Goal: Task Accomplishment & Management: Use online tool/utility

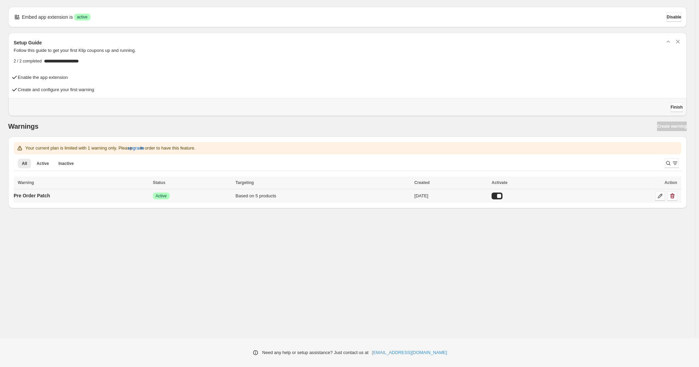
click at [656, 196] on link at bounding box center [660, 196] width 10 height 10
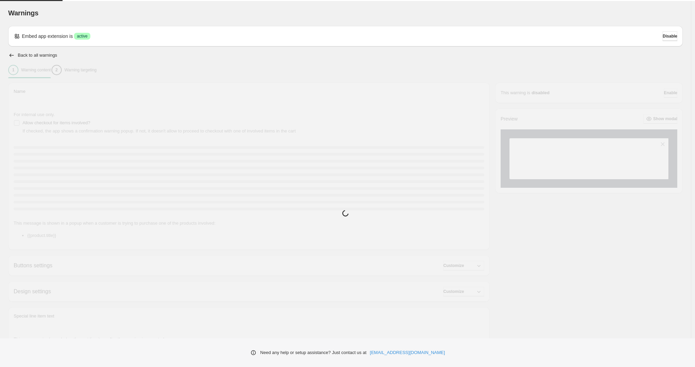
type input "**********"
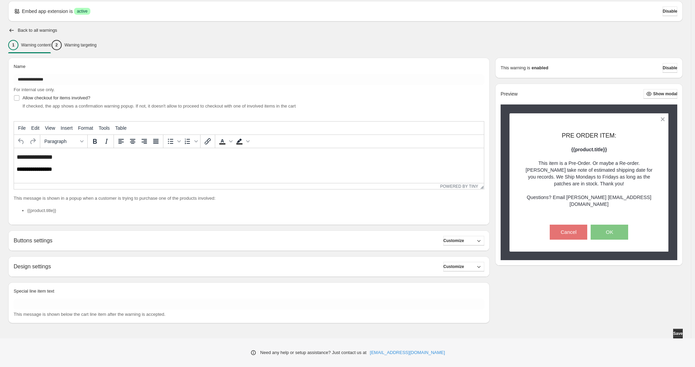
scroll to position [25, 0]
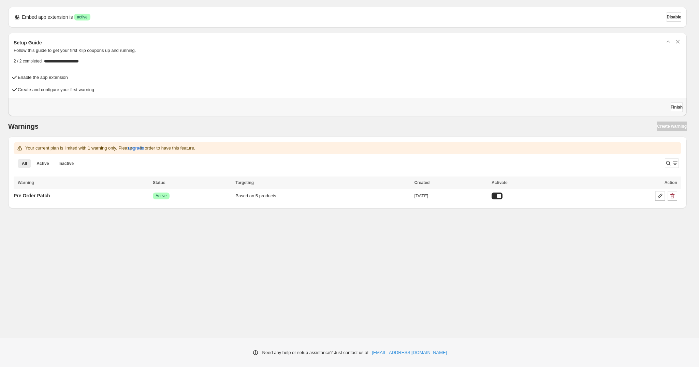
click at [210, 258] on div "Embed app extension is Success active Disable Setup Guide Follow this guide to …" at bounding box center [347, 169] width 695 height 338
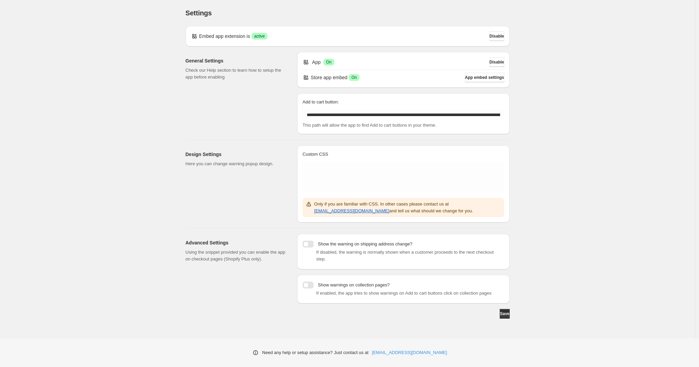
click at [307, 242] on div at bounding box center [308, 243] width 11 height 7
click at [309, 284] on div at bounding box center [308, 284] width 11 height 7
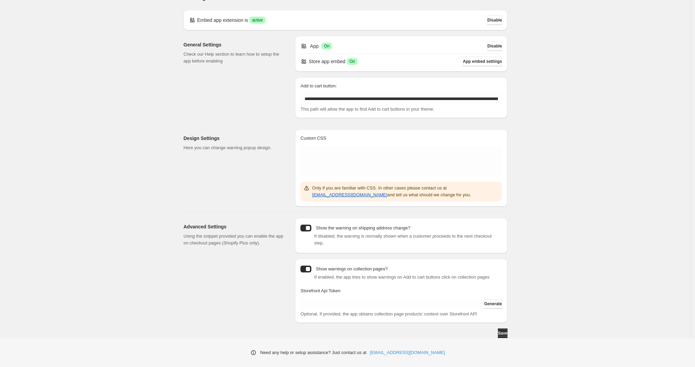
scroll to position [23, 0]
click at [311, 265] on div at bounding box center [306, 268] width 11 height 7
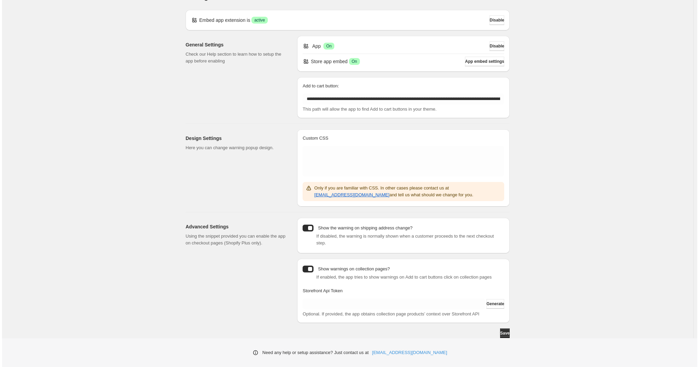
scroll to position [0, 0]
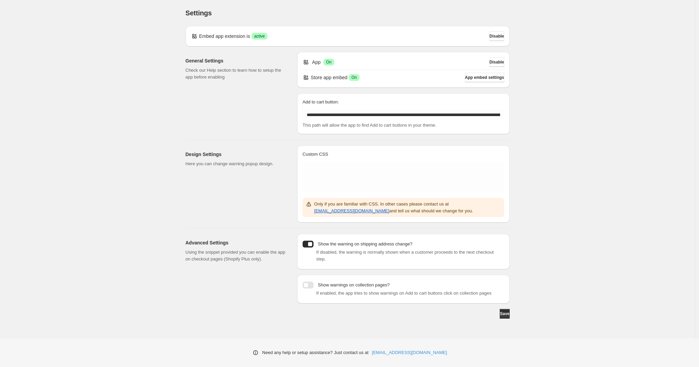
click at [309, 245] on div at bounding box center [308, 243] width 11 height 7
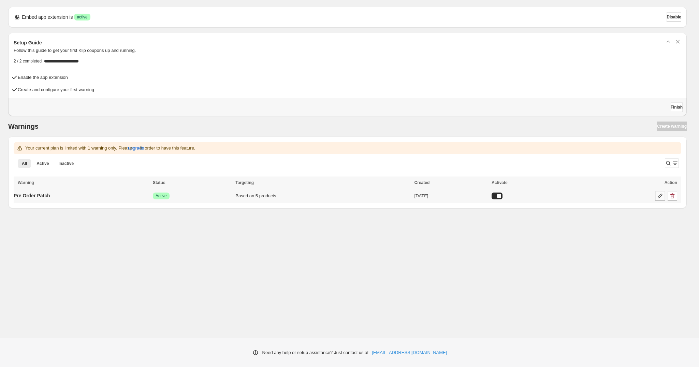
click at [656, 194] on link at bounding box center [660, 196] width 10 height 10
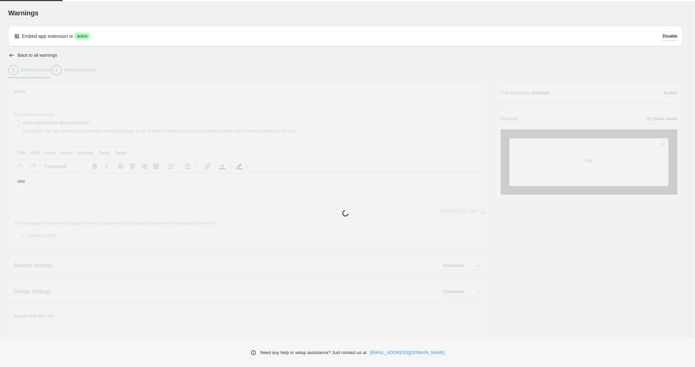
type input "**********"
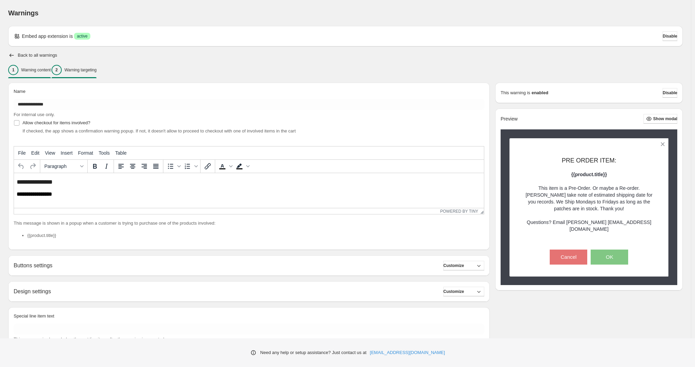
click at [81, 67] on p "Warning targeting" at bounding box center [80, 69] width 32 height 5
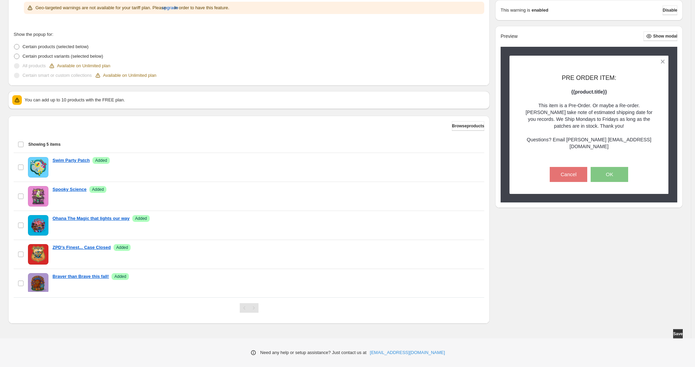
scroll to position [155, 0]
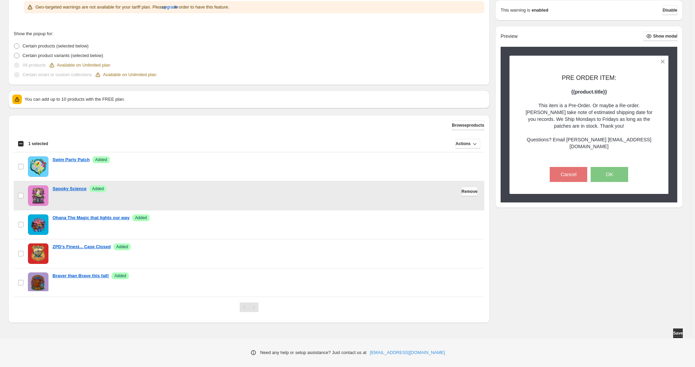
click at [462, 189] on span "Remove" at bounding box center [470, 191] width 16 height 5
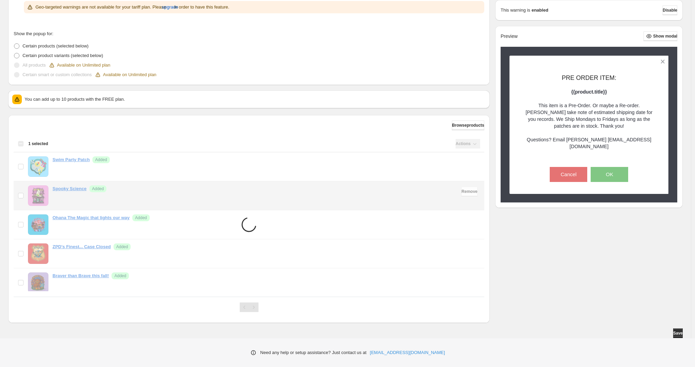
scroll to position [131, 0]
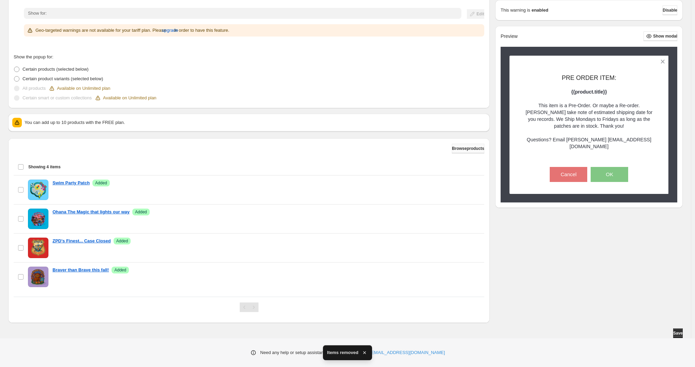
click at [460, 149] on span "Browse products" at bounding box center [468, 148] width 32 height 5
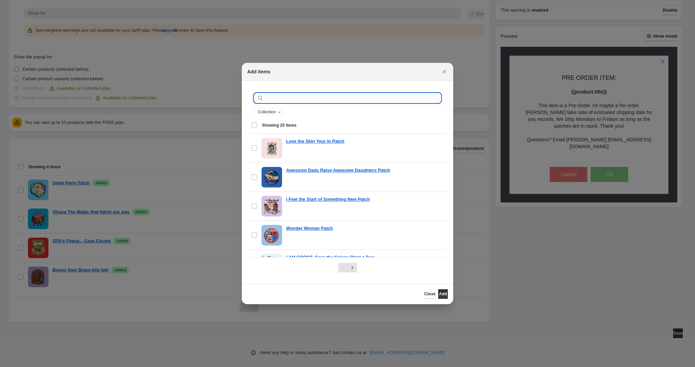
click at [328, 96] on input ":r1a:" at bounding box center [353, 98] width 176 height 10
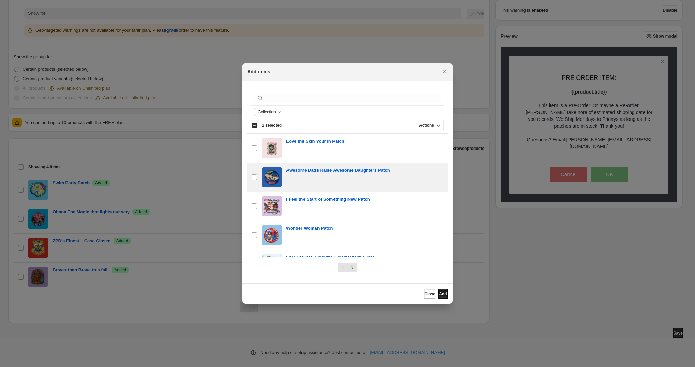
click at [438, 297] on button "Add" at bounding box center [443, 294] width 10 height 10
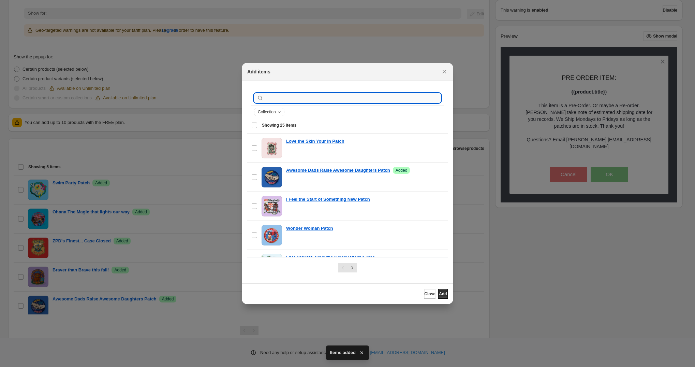
click at [290, 100] on input ":r1a:" at bounding box center [353, 98] width 176 height 10
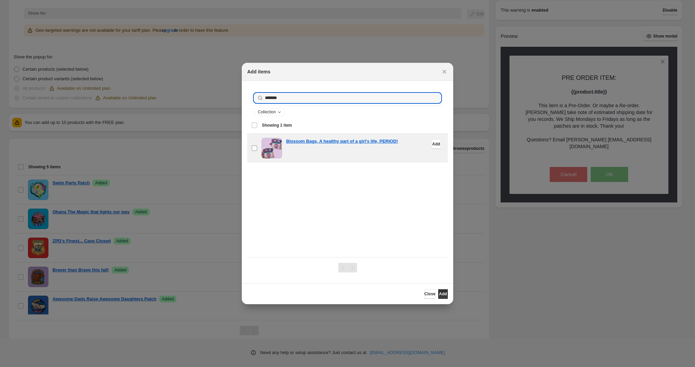
click at [251, 145] on label "checkbox" at bounding box center [254, 148] width 14 height 29
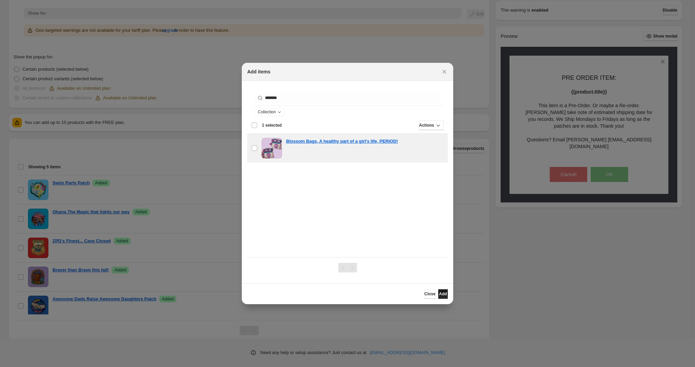
click at [441, 290] on button "Add" at bounding box center [443, 294] width 10 height 10
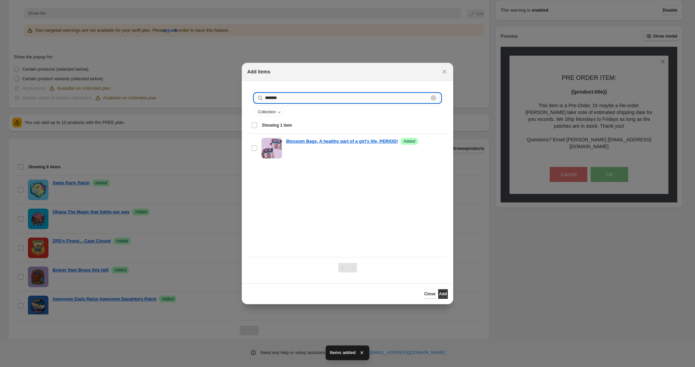
click at [285, 99] on input "*******" at bounding box center [347, 98] width 164 height 10
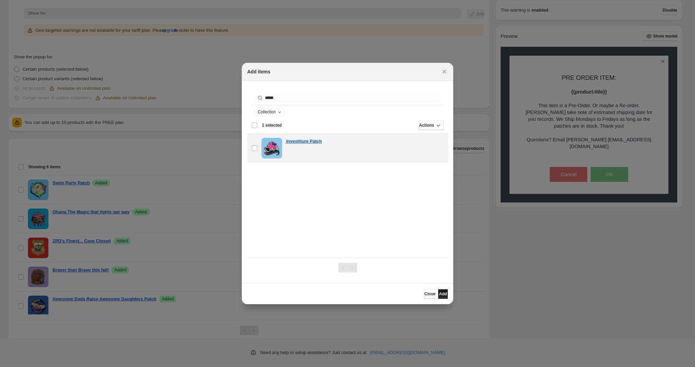
click at [438, 293] on button "Add" at bounding box center [443, 294] width 10 height 10
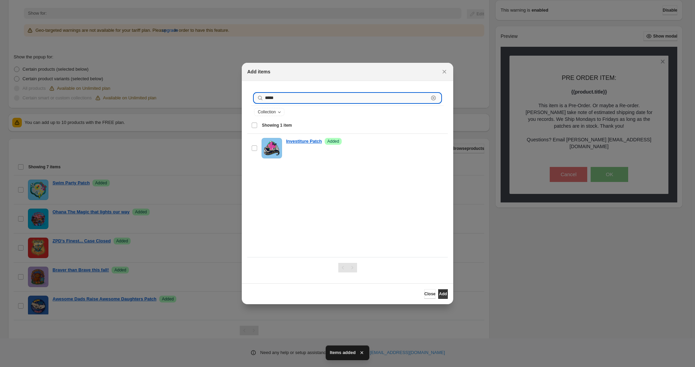
click at [283, 99] on input "*****" at bounding box center [347, 98] width 164 height 10
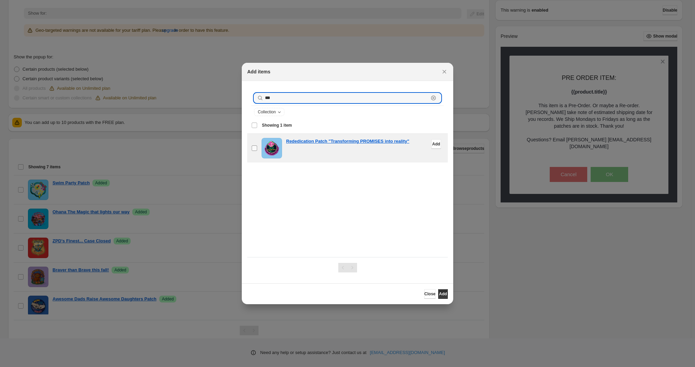
type input "***"
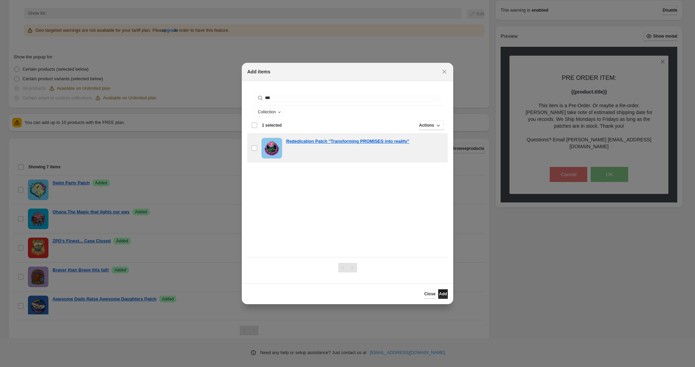
click at [439, 293] on span "Add" at bounding box center [443, 293] width 8 height 5
click at [438, 291] on button "Add" at bounding box center [443, 294] width 10 height 10
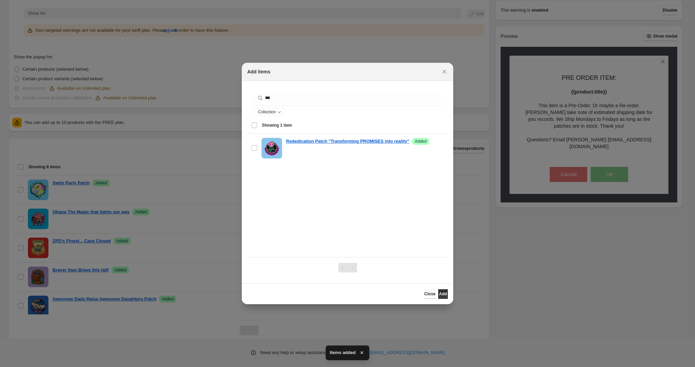
click at [424, 292] on span "Close" at bounding box center [429, 293] width 11 height 5
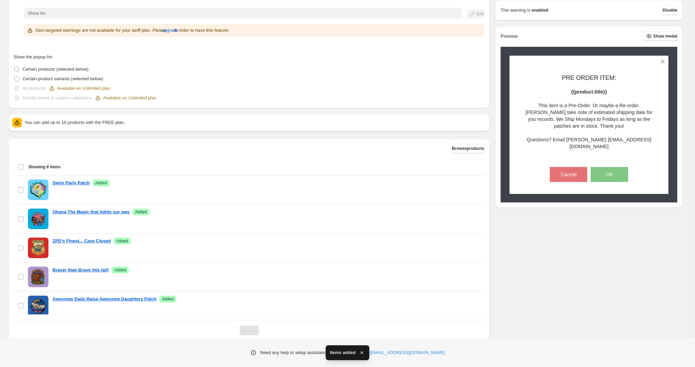
click at [577, 251] on div "Show the warning only once? If checked, the warning is shown once per customer …" at bounding box center [345, 148] width 675 height 395
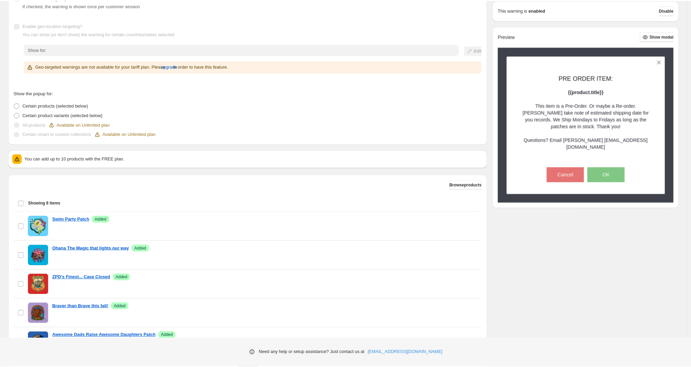
scroll to position [11, 0]
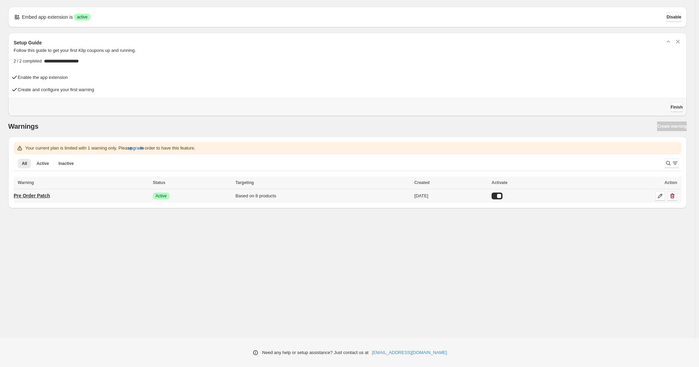
click at [47, 195] on p "Pre Order Patch" at bounding box center [32, 195] width 37 height 7
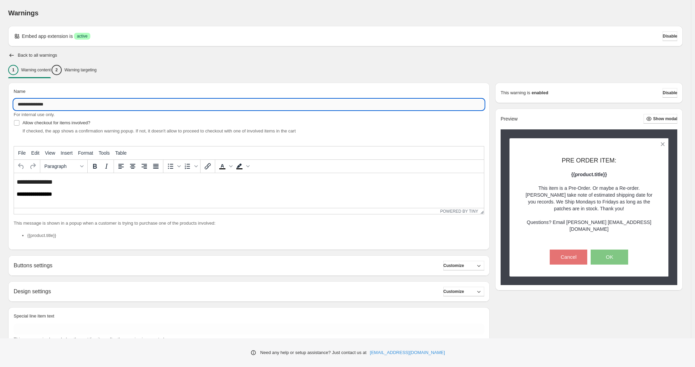
drag, startPoint x: 64, startPoint y: 104, endPoint x: 15, endPoint y: 103, distance: 49.5
click at [15, 103] on input "**********" at bounding box center [249, 104] width 471 height 11
type input "*"
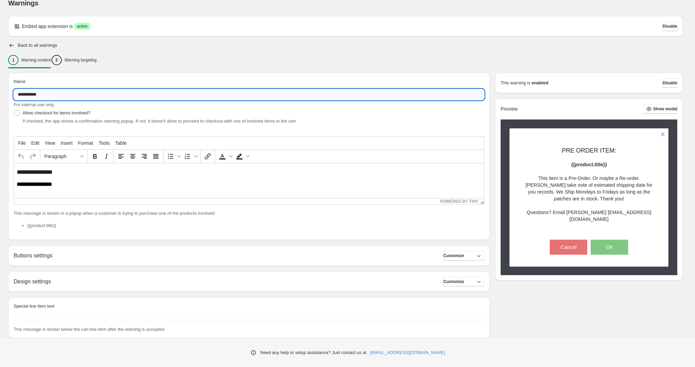
scroll to position [11, 0]
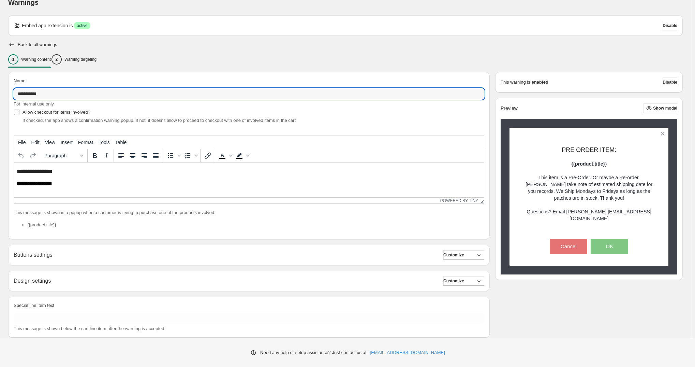
type input "**********"
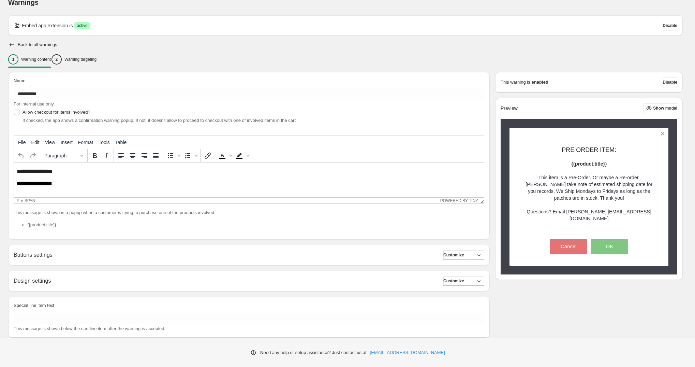
click at [53, 171] on span "**********" at bounding box center [35, 171] width 36 height 6
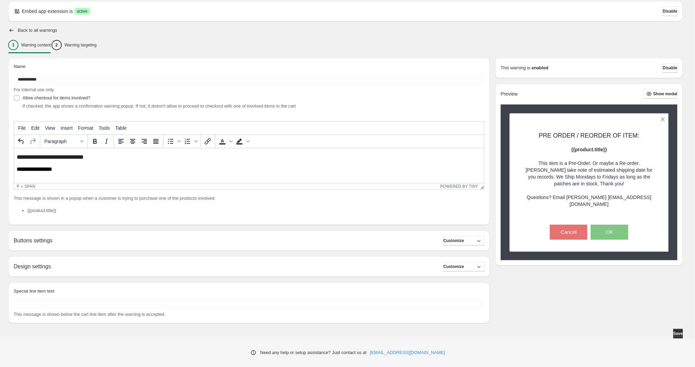
scroll to position [25, 0]
click at [89, 46] on p "Warning targeting" at bounding box center [80, 44] width 32 height 5
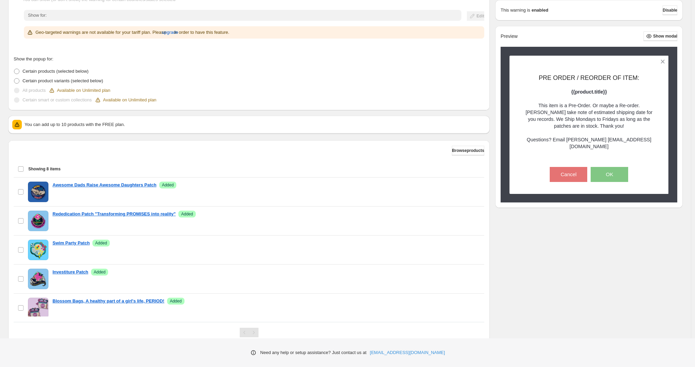
scroll to position [155, 0]
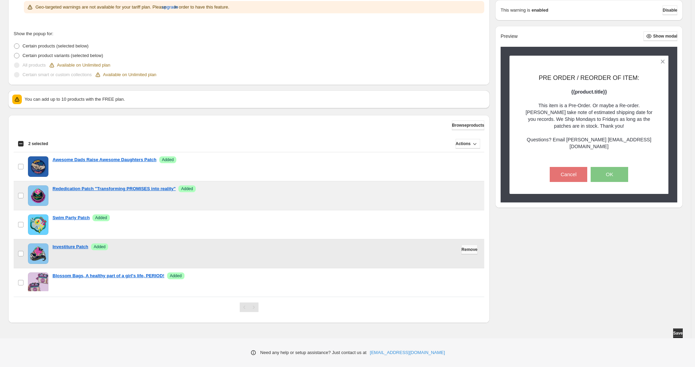
click at [464, 250] on span "Remove" at bounding box center [470, 249] width 16 height 5
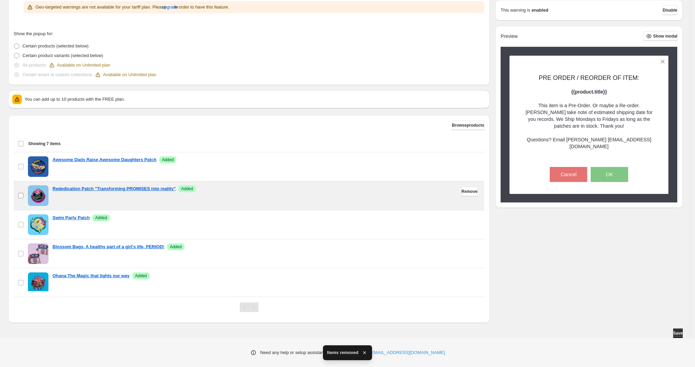
click at [24, 194] on span at bounding box center [21, 195] width 6 height 6
click at [463, 192] on span "Remove" at bounding box center [470, 191] width 16 height 5
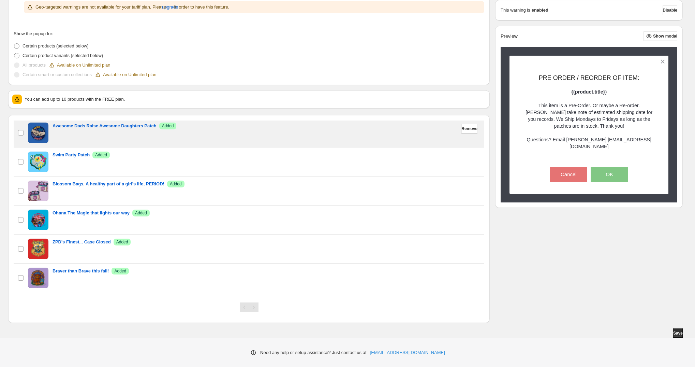
scroll to position [35, 0]
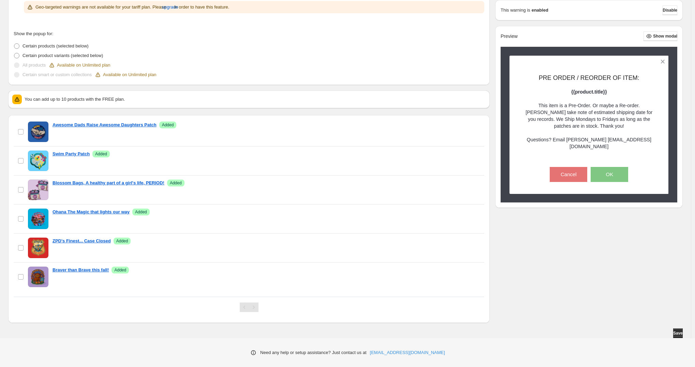
click at [164, 103] on div "You can add up to 10 products with the FREE plan." at bounding box center [248, 99] width 473 height 10
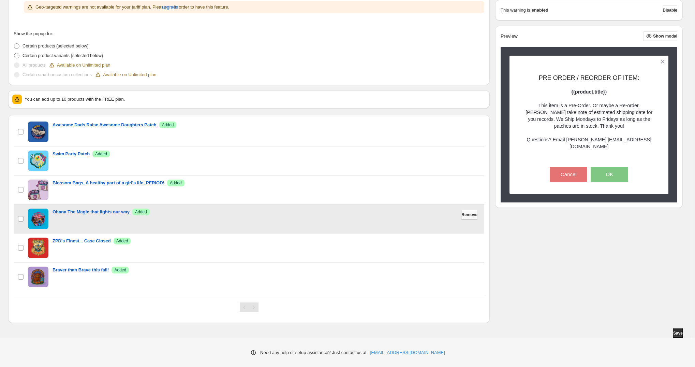
click at [467, 215] on span "Remove" at bounding box center [470, 214] width 16 height 5
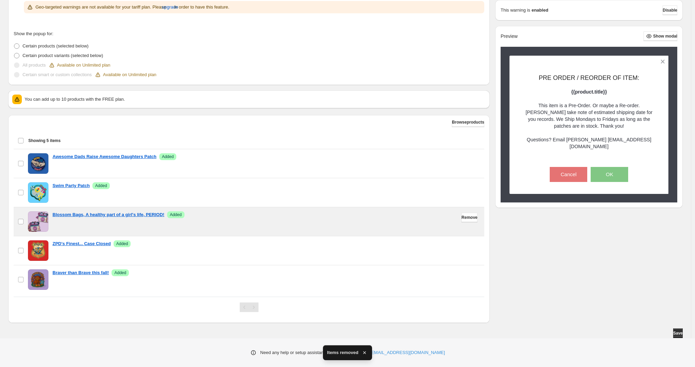
scroll to position [0, 0]
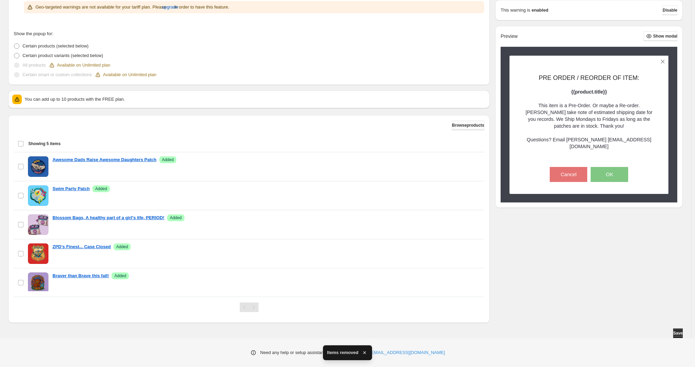
click at [455, 123] on span "Browse products" at bounding box center [468, 124] width 32 height 5
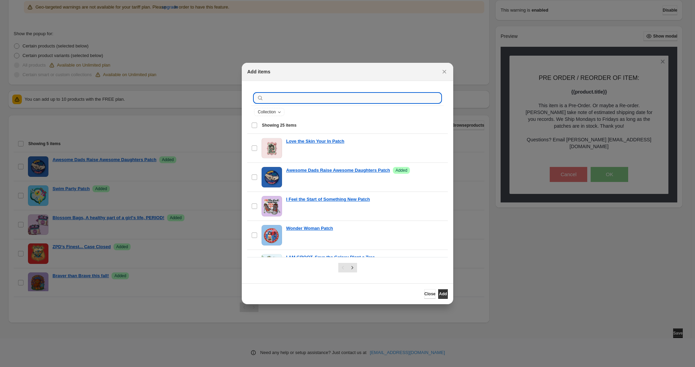
click at [349, 102] on input ":r1a:" at bounding box center [353, 98] width 176 height 10
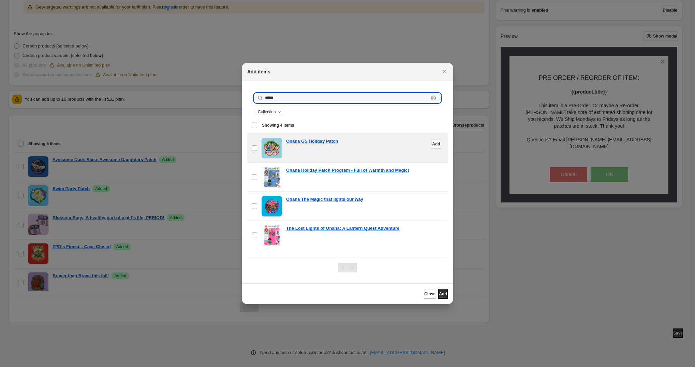
type input "*****"
click at [363, 151] on div "Ohana GS Holiday Patch" at bounding box center [365, 148] width 158 height 20
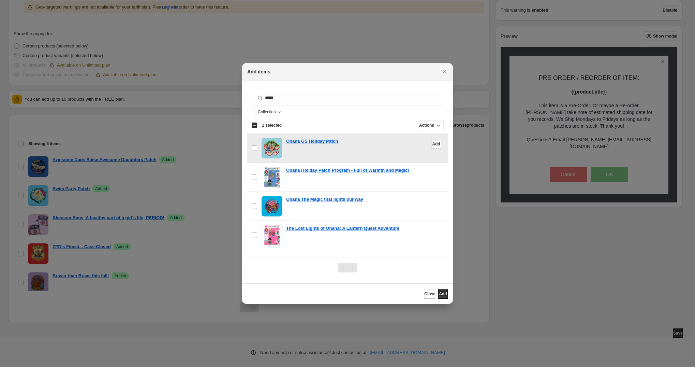
click at [432, 144] on button "Add" at bounding box center [437, 144] width 10 height 10
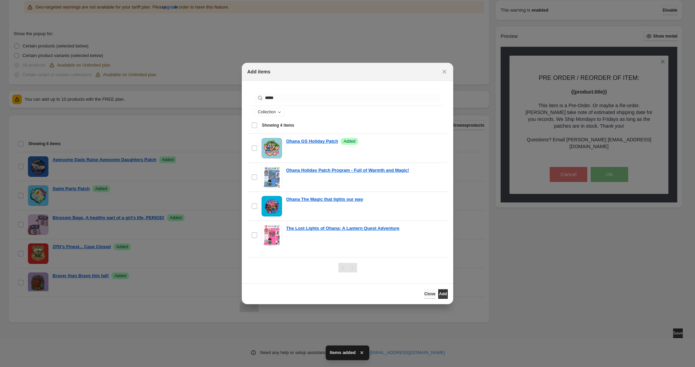
click at [424, 293] on span "Close" at bounding box center [429, 293] width 11 height 5
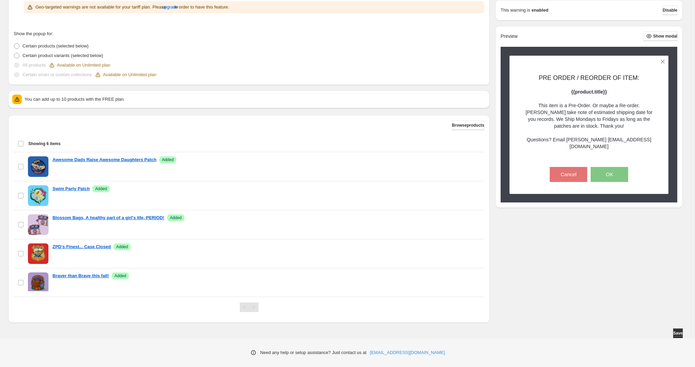
click at [534, 261] on div "Show the warning only once? If checked, the warning is shown once per customer …" at bounding box center [345, 125] width 675 height 395
click at [682, 331] on span "Save" at bounding box center [678, 332] width 10 height 5
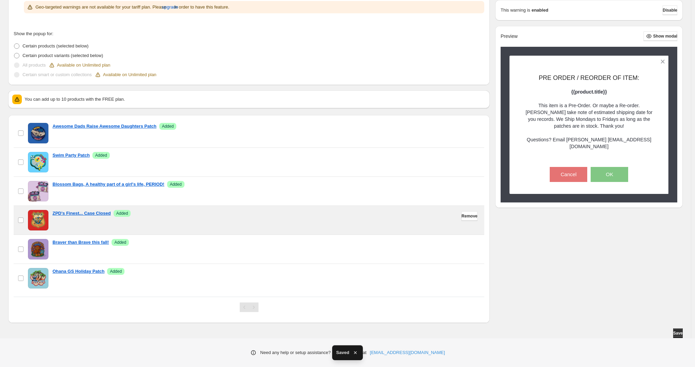
scroll to position [35, 0]
